Goal: Information Seeking & Learning: Check status

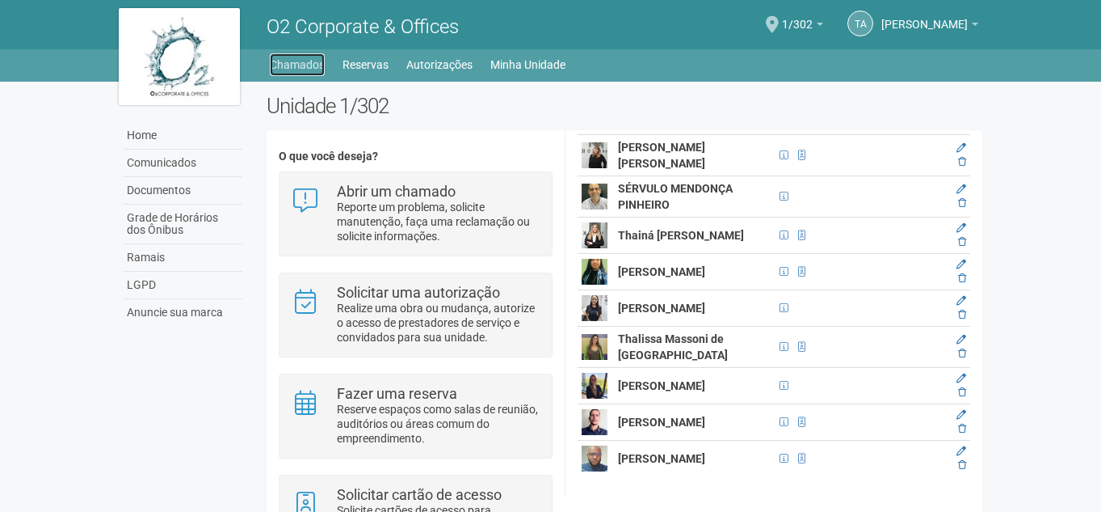
click at [301, 57] on link "Chamados" at bounding box center [297, 64] width 55 height 23
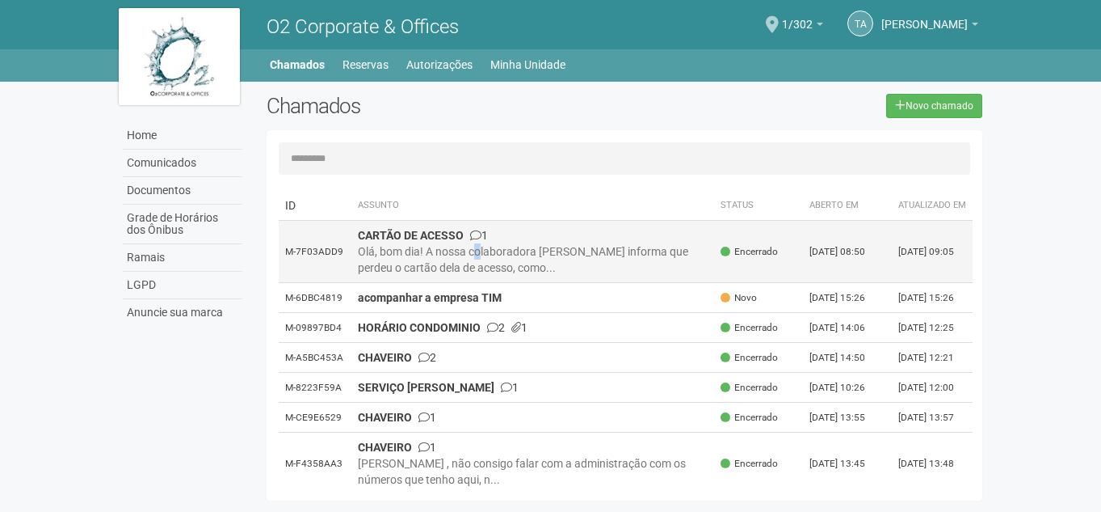
click at [481, 264] on div "Olá, bom dia! A nossa colaboradora Mariana Gomes informa que perdeu o cartão de…" at bounding box center [533, 259] width 351 height 32
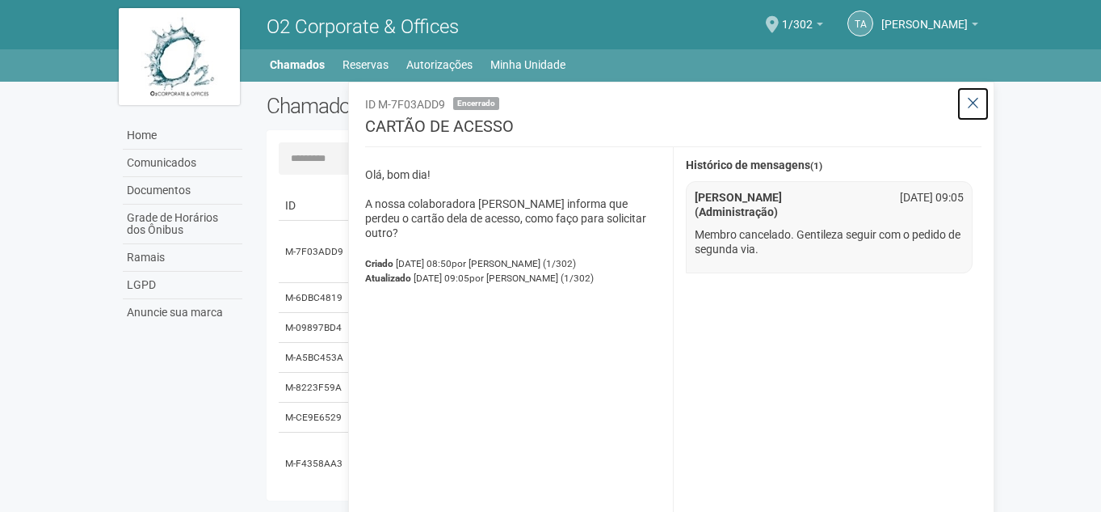
click at [971, 104] on icon at bounding box center [973, 103] width 12 height 16
